Goal: Task Accomplishment & Management: Manage account settings

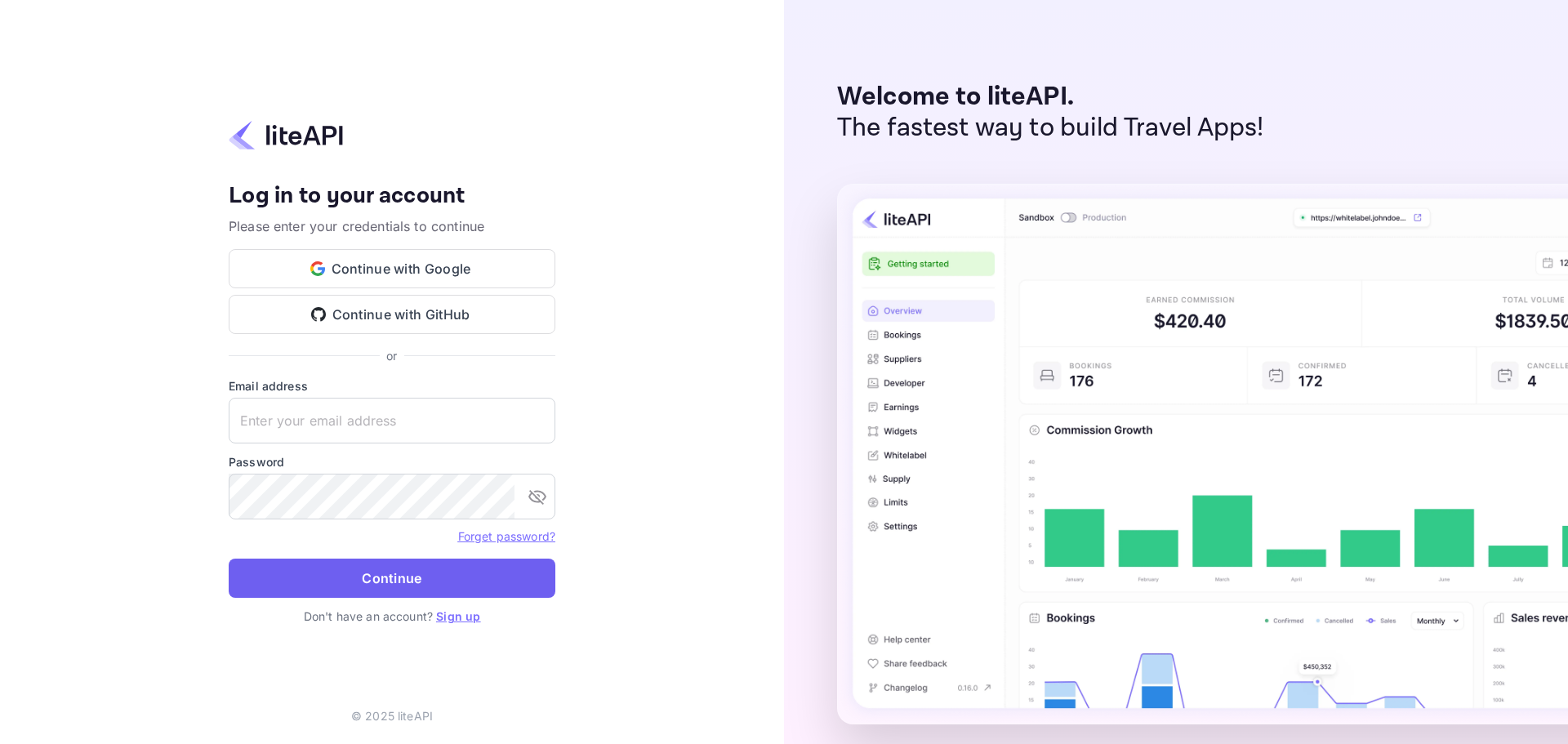
type input "ivanorlov251999@gmail.com"
click at [423, 563] on button "Continue" at bounding box center [392, 578] width 327 height 39
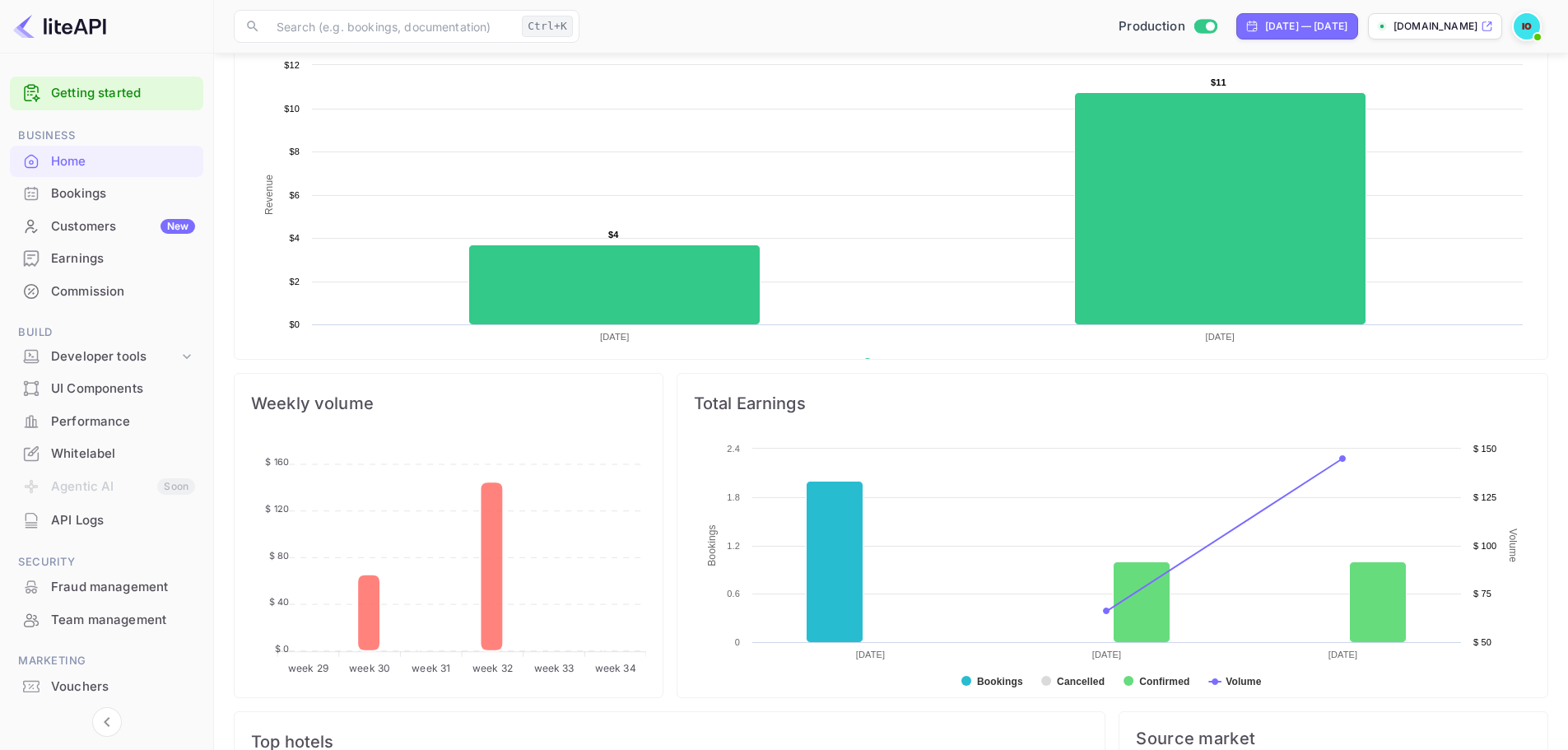
scroll to position [301, 0]
click at [74, 421] on div "Performance" at bounding box center [124, 422] width 144 height 19
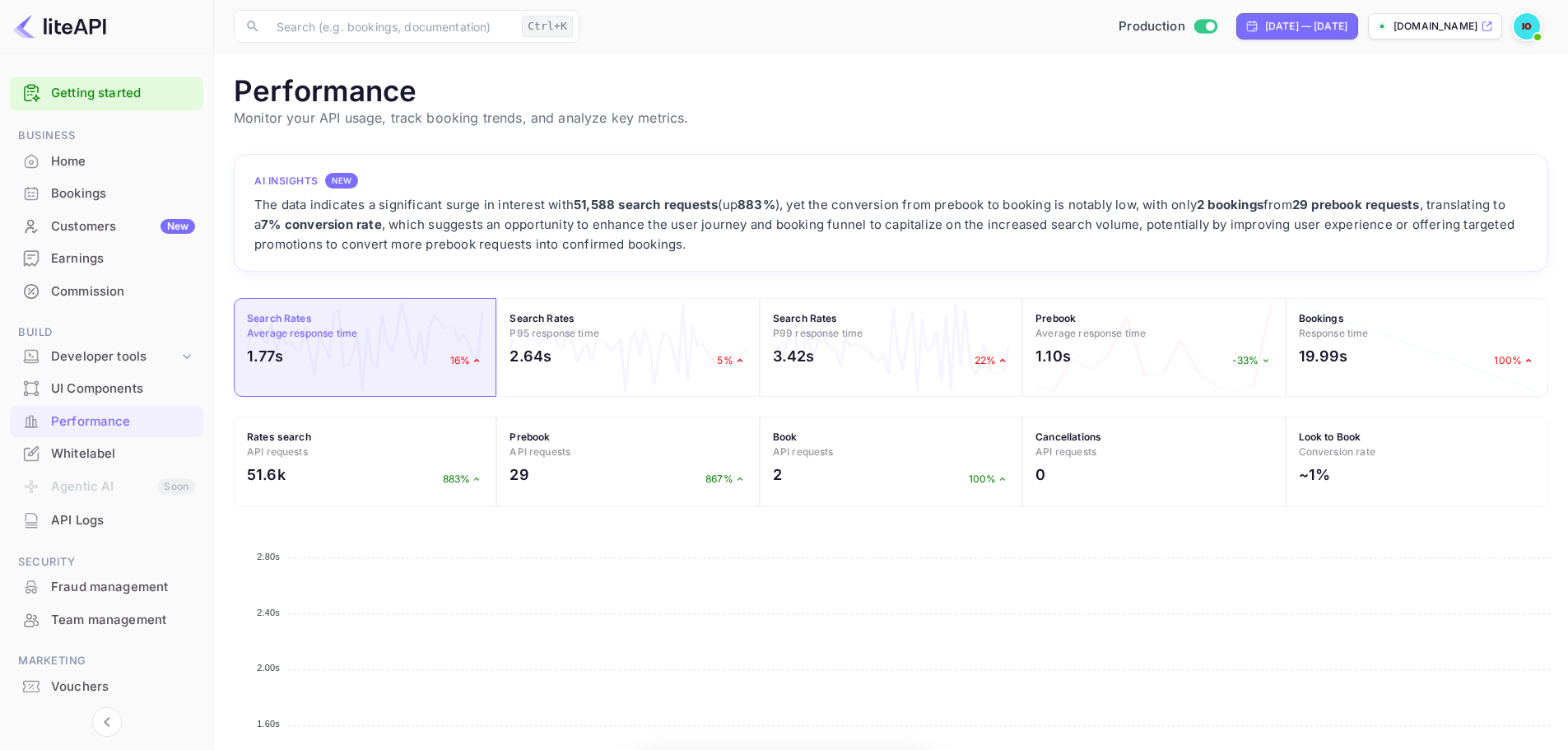
scroll to position [412, 1302]
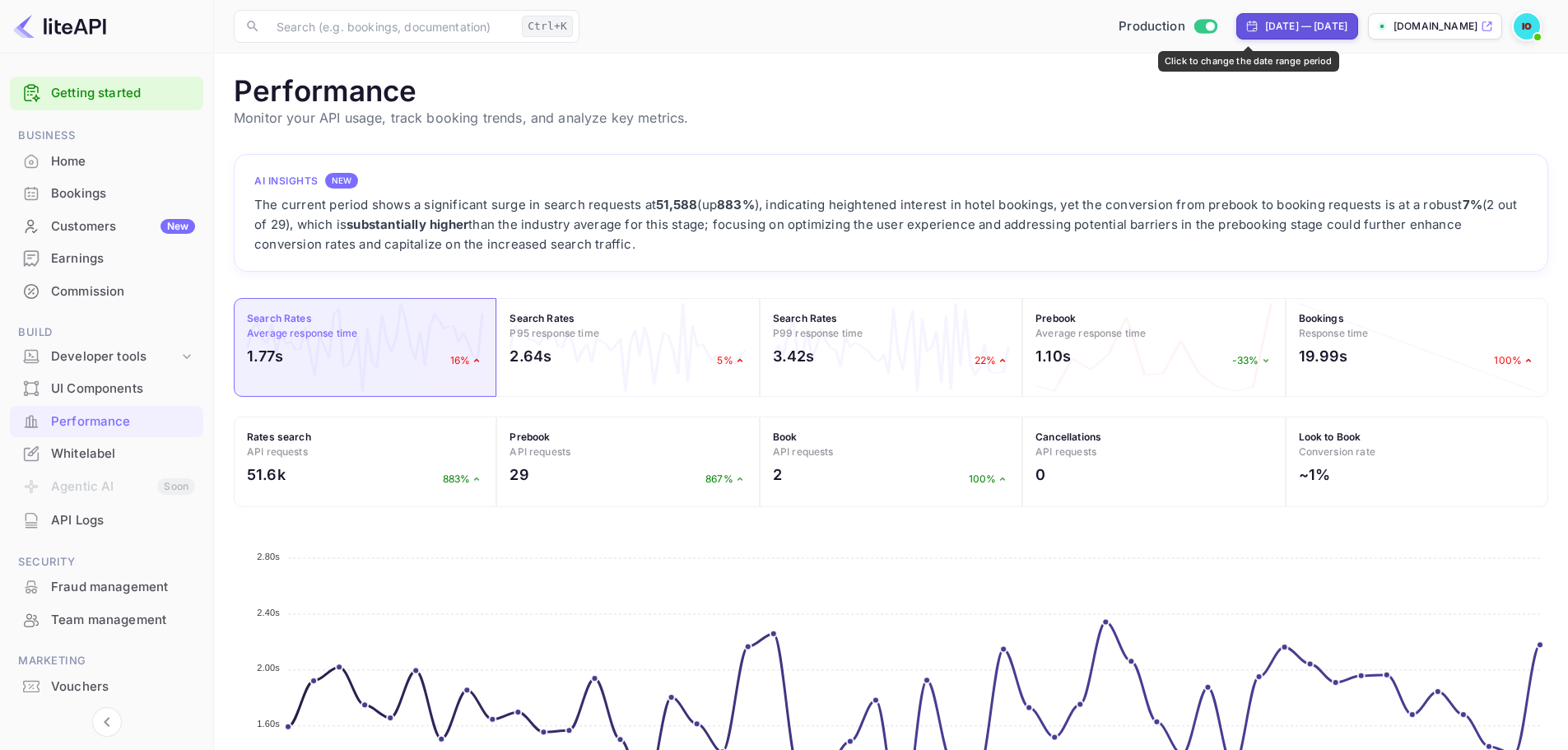
click at [1265, 18] on div "[DATE] — [DATE]" at bounding box center [1297, 26] width 122 height 26
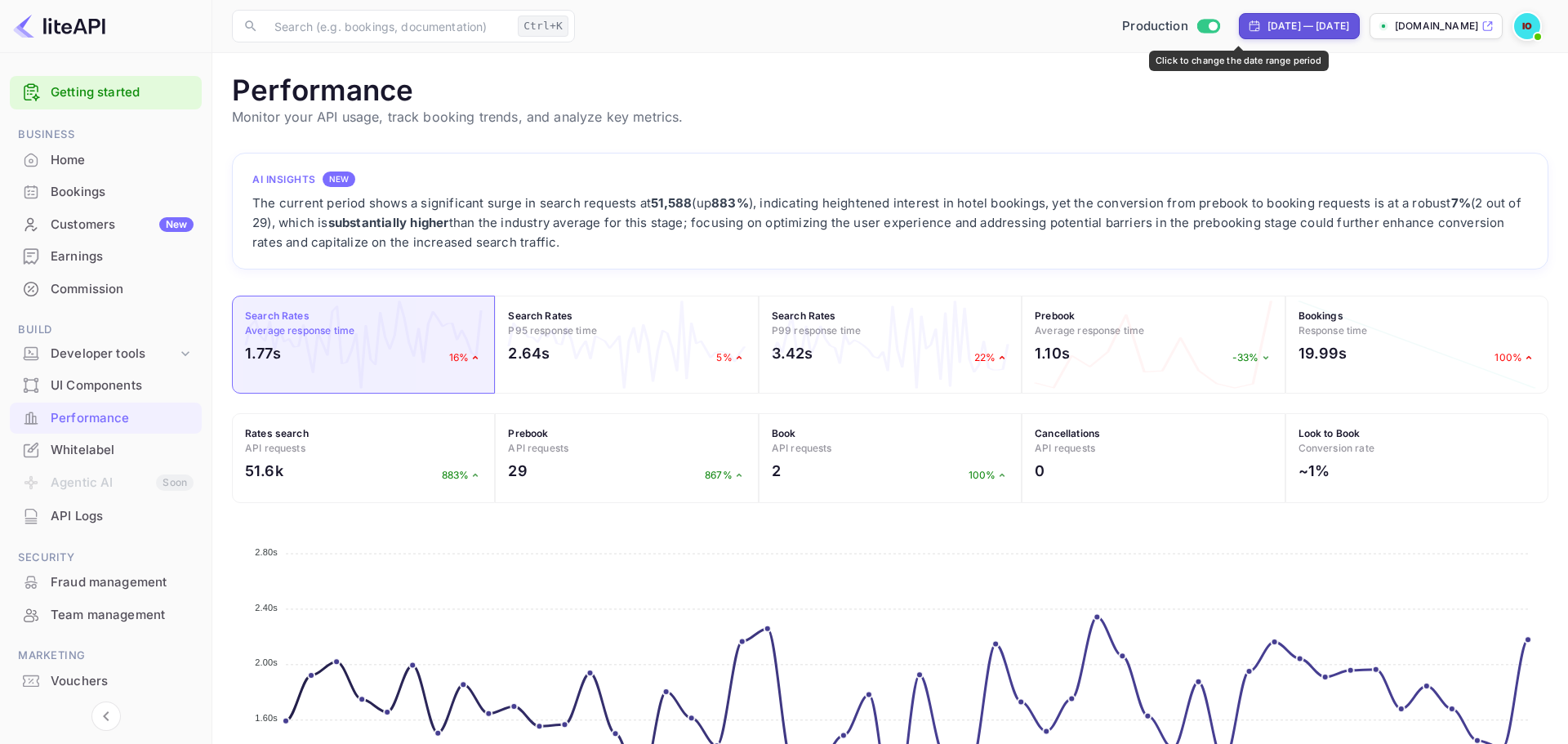
select select "6"
select select "2025"
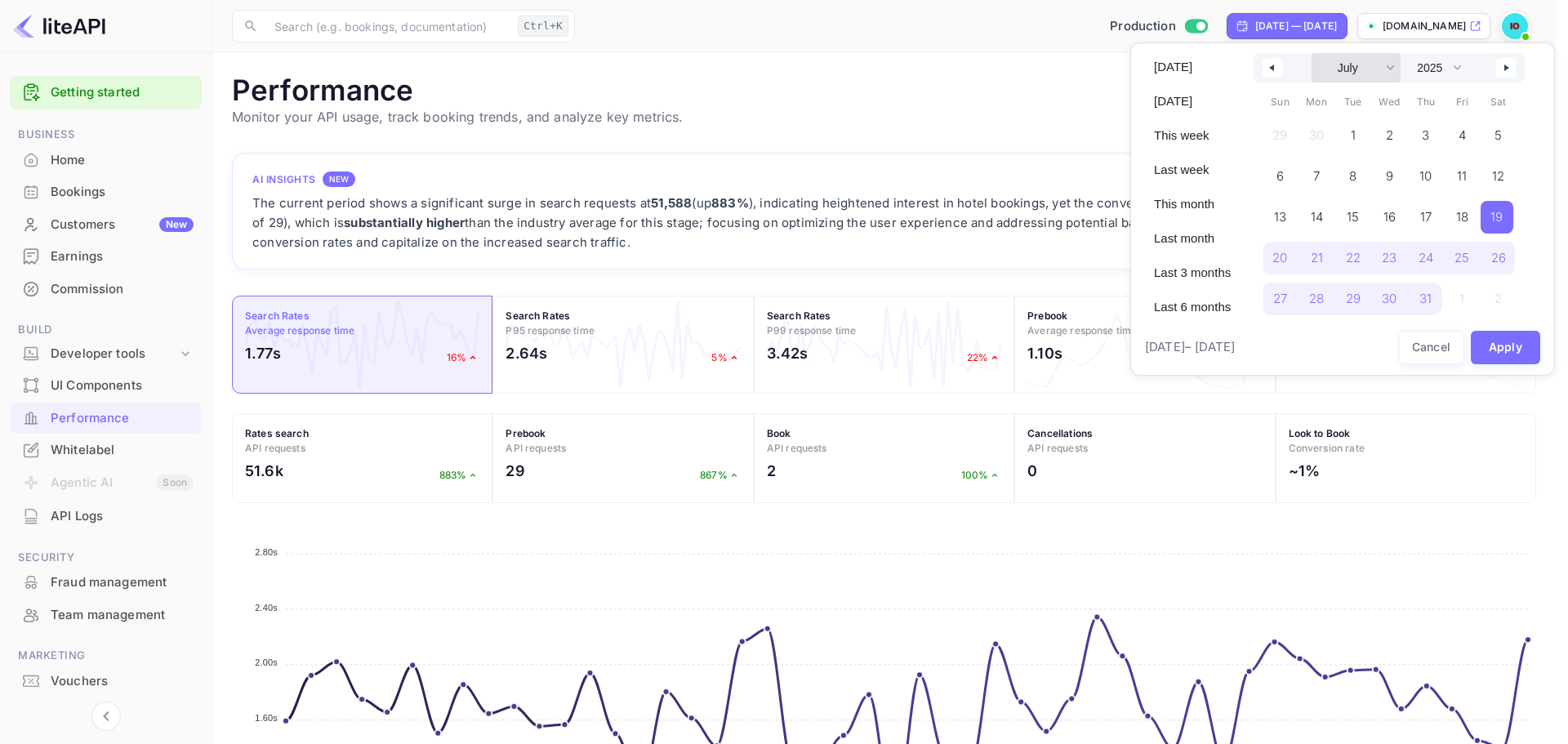
click at [1348, 61] on select "January February March April May June July August September October November De…" at bounding box center [1356, 68] width 89 height 30
select select "7"
click at [1312, 53] on select "January February March April May June July August September October November De…" at bounding box center [1356, 68] width 89 height 30
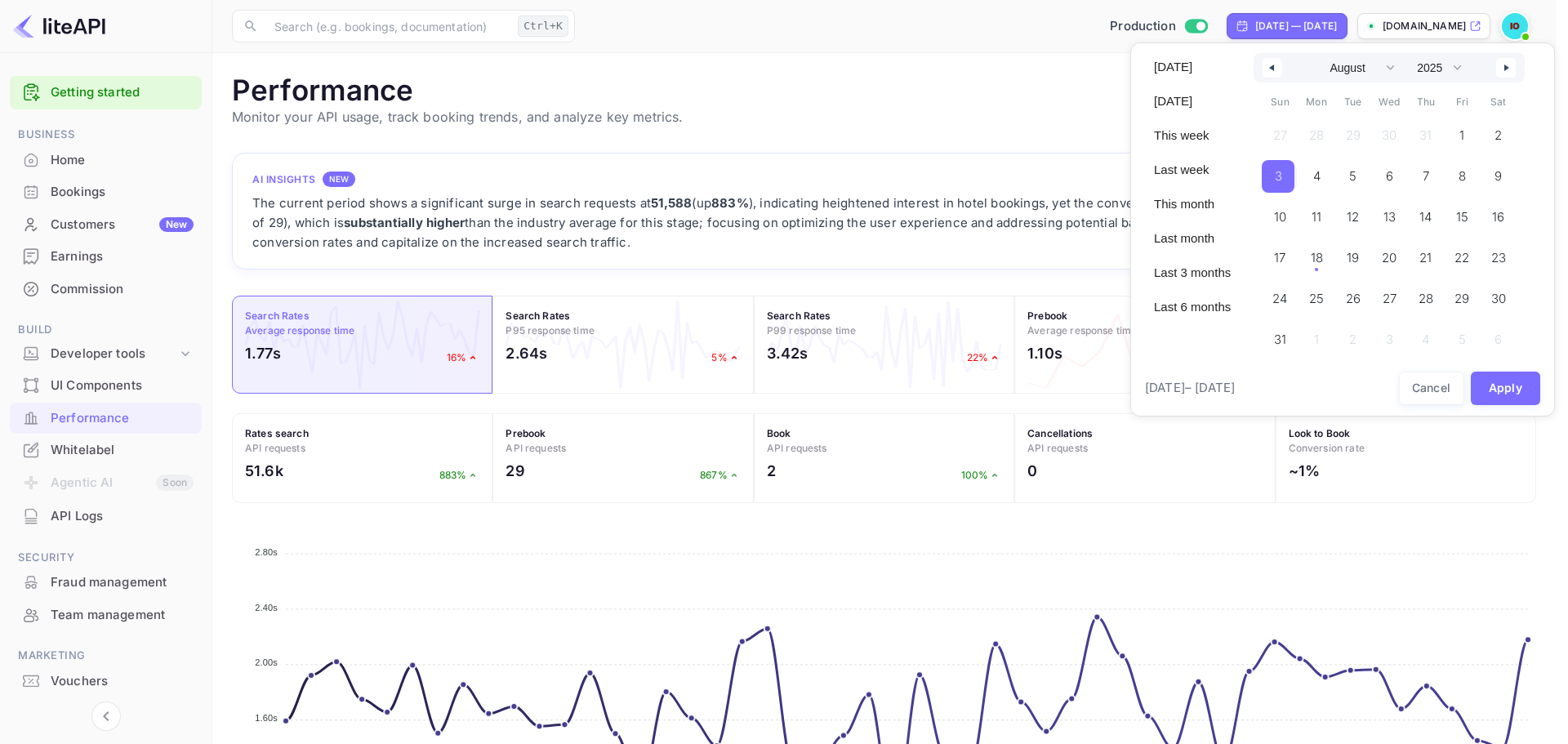
click at [1289, 165] on span "3" at bounding box center [1277, 176] width 33 height 33
click at [1320, 251] on span "18" at bounding box center [1316, 258] width 12 height 30
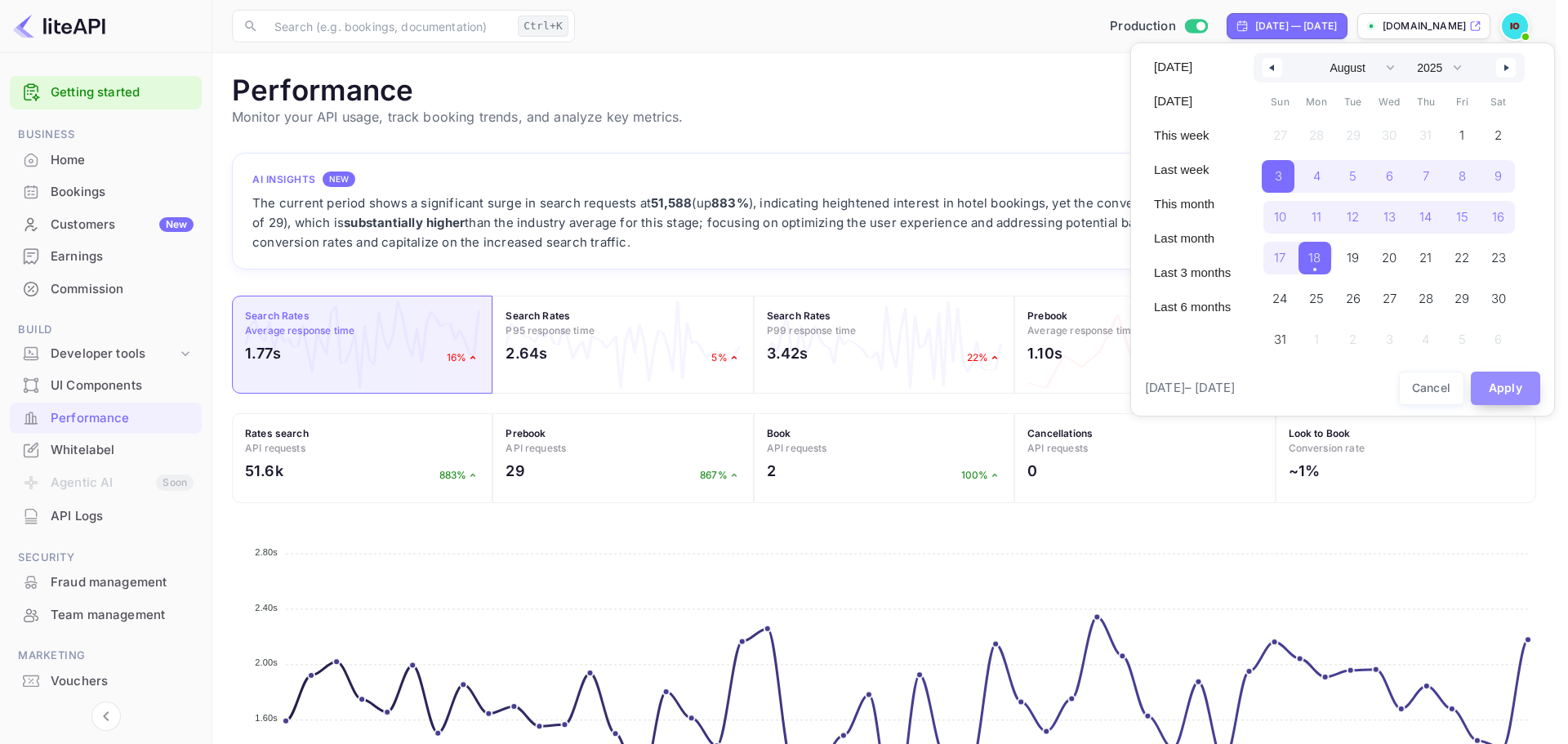
click at [1493, 386] on button "Apply" at bounding box center [1507, 388] width 71 height 33
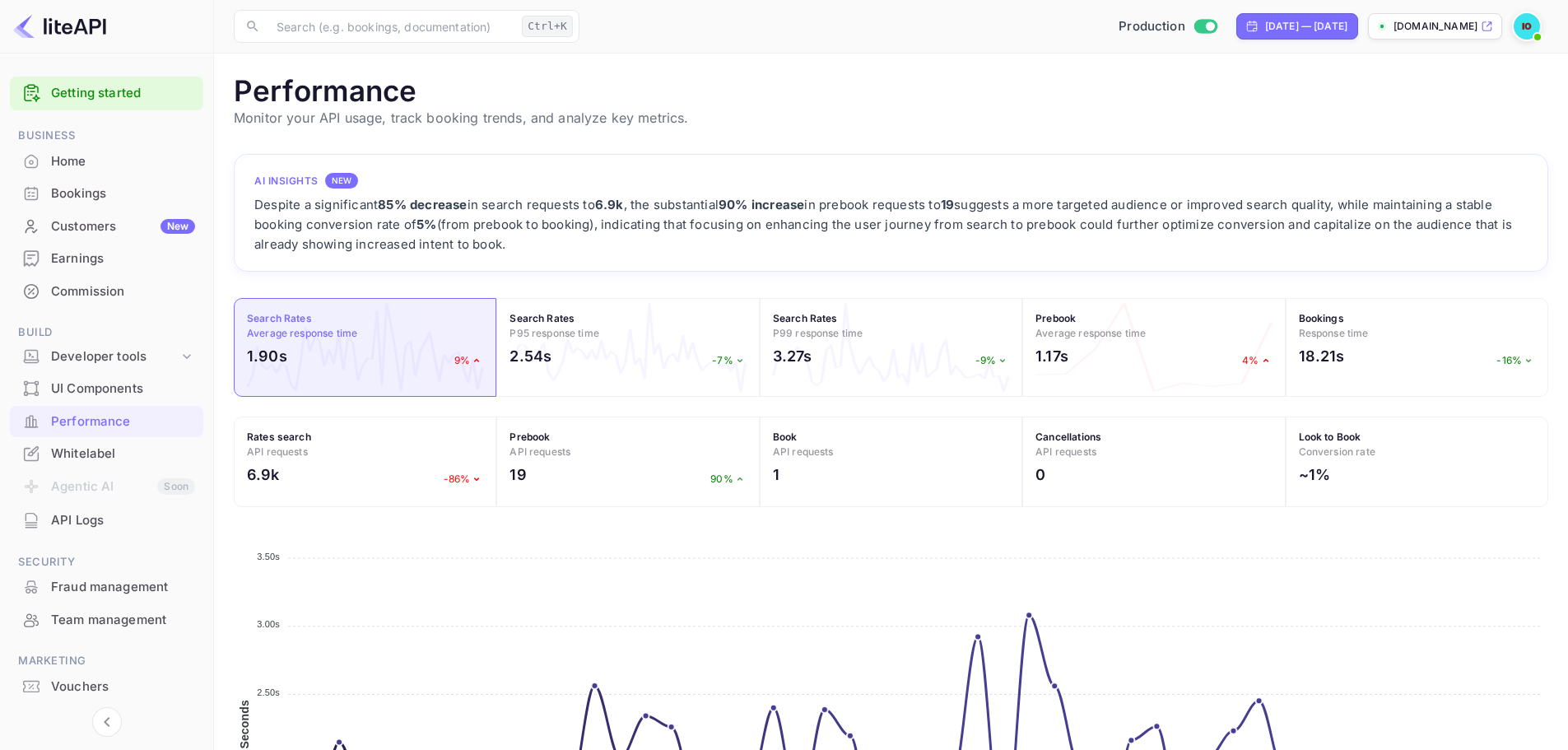
scroll to position [228, 0]
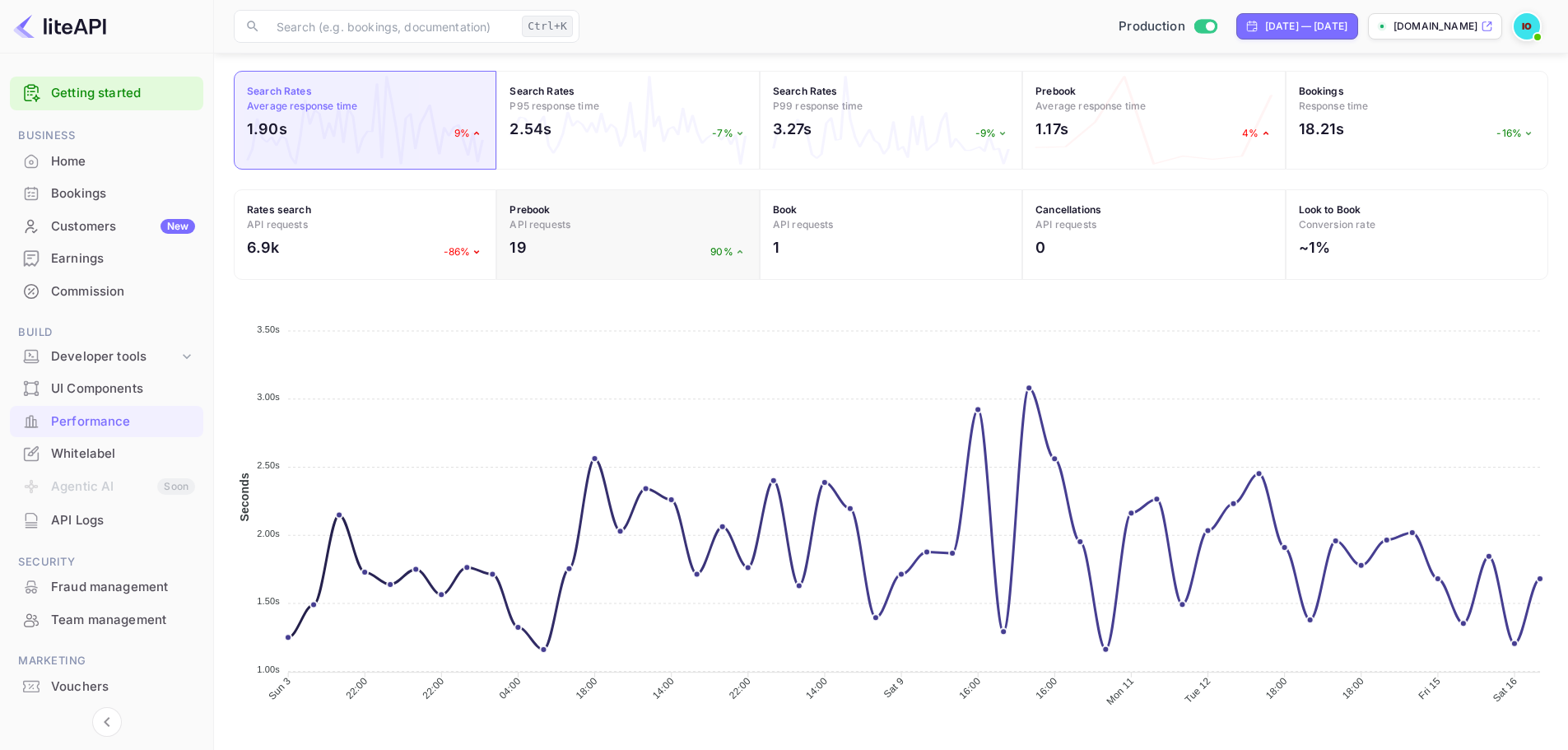
click at [635, 256] on div "19 90%" at bounding box center [627, 251] width 236 height 31
